Goal: Entertainment & Leisure: Consume media (video, audio)

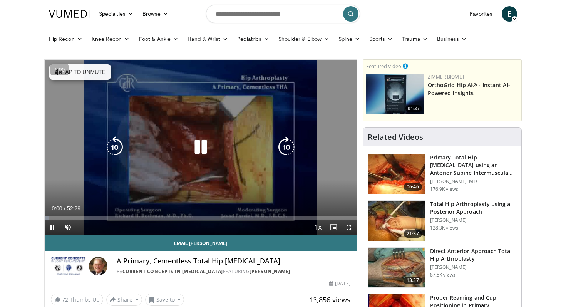
scroll to position [19, 0]
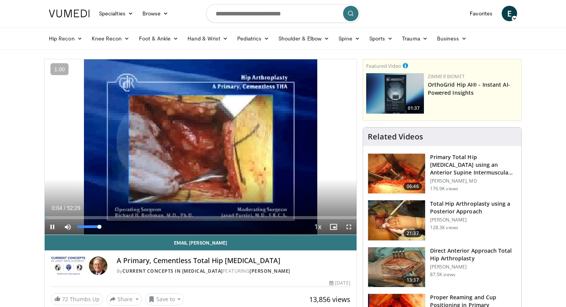
drag, startPoint x: 78, startPoint y: 227, endPoint x: 122, endPoint y: 227, distance: 43.9
click at [122, 227] on div "Current Time 0:04 / Duration 52:29 Pause Skip Backward Skip Forward Mute 100% L…" at bounding box center [201, 226] width 312 height 15
click at [349, 227] on span "Video Player" at bounding box center [348, 226] width 15 height 15
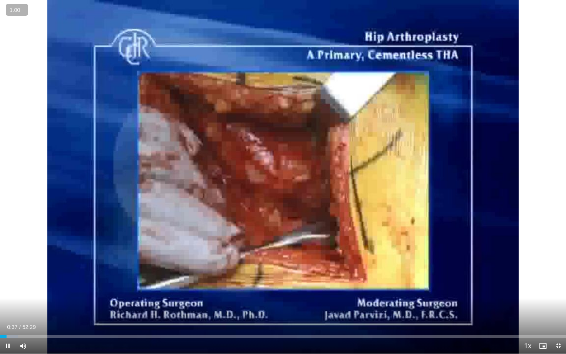
click at [0, 0] on button "+" at bounding box center [0, 0] width 0 height 0
click at [0, 0] on button "−" at bounding box center [0, 0] width 0 height 0
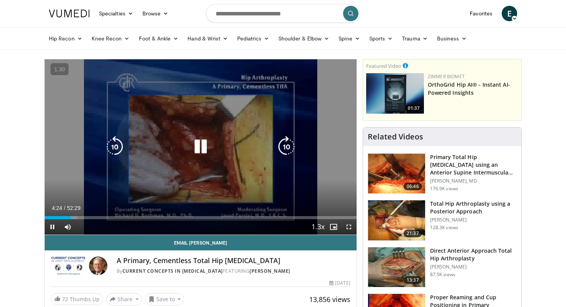
click at [195, 147] on icon "Video Player" at bounding box center [201, 147] width 22 height 22
